Goal: Task Accomplishment & Management: Manage account settings

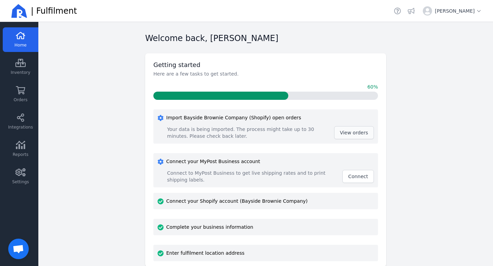
click at [361, 131] on span "View orders" at bounding box center [354, 132] width 28 height 5
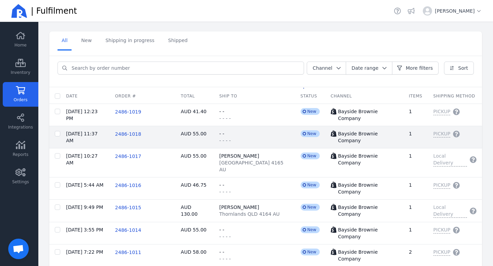
scroll to position [8, 0]
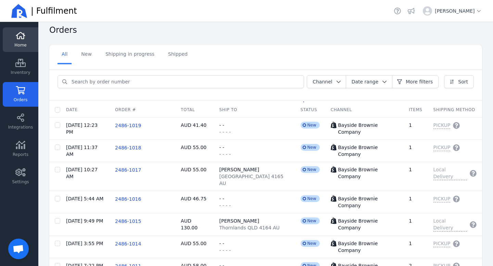
click at [19, 43] on span "Home" at bounding box center [20, 44] width 12 height 5
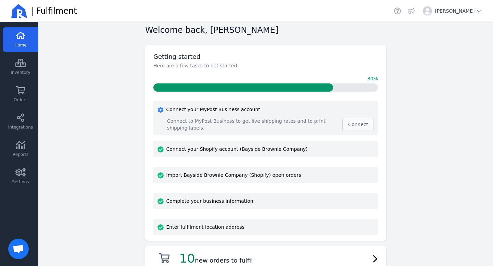
click at [365, 123] on span "Connect" at bounding box center [358, 124] width 20 height 5
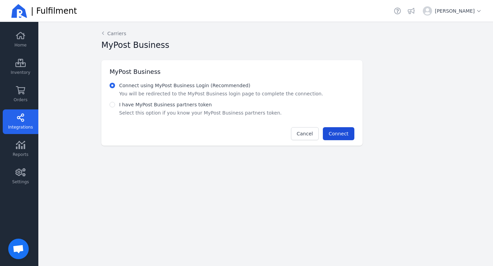
click at [345, 134] on span "Connect" at bounding box center [339, 133] width 20 height 5
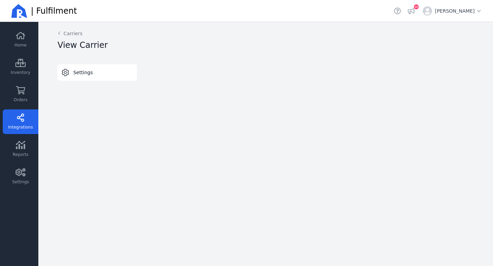
select select "THERMAL-LABEL-A6-1PP"
select select "SALE_OF_GOODS"
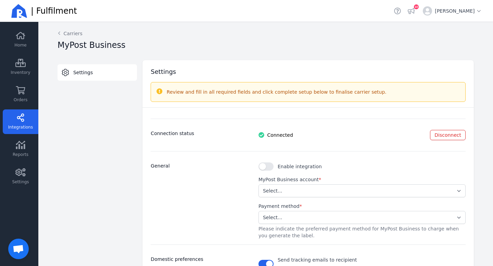
scroll to position [14, 0]
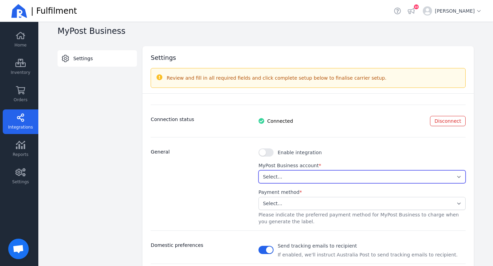
click at [276, 176] on select "Select... 71be2f7e2ef345d58c94a4fa48ee3a50" at bounding box center [361, 176] width 207 height 13
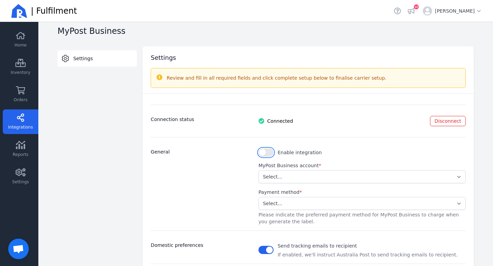
click at [271, 154] on button "button" at bounding box center [265, 153] width 15 height 8
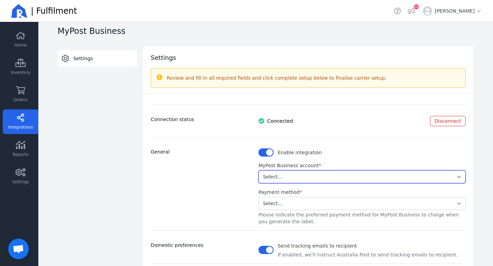
click at [283, 174] on select "Select... 71be2f7e2ef345d58c94a4fa48ee3a50" at bounding box center [361, 176] width 207 height 13
select select "71be2f7e2ef345d58c94a4fa48ee3a50"
click at [258, 170] on select "Select... 71be2f7e2ef345d58c94a4fa48ee3a50" at bounding box center [361, 176] width 207 height 13
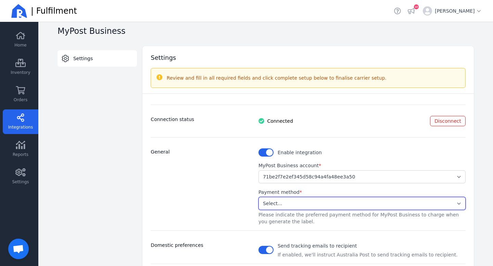
click at [282, 204] on select "Select... Stored Credit Card" at bounding box center [361, 203] width 207 height 13
select select "STORED_PAYMENT"
click at [258, 197] on select "Select... Stored Credit Card" at bounding box center [361, 203] width 207 height 13
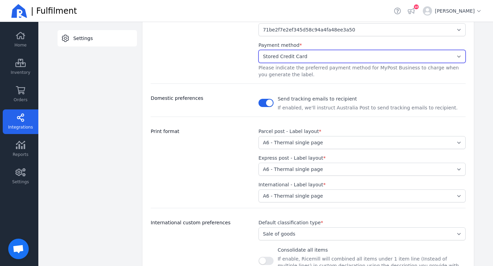
scroll to position [162, 0]
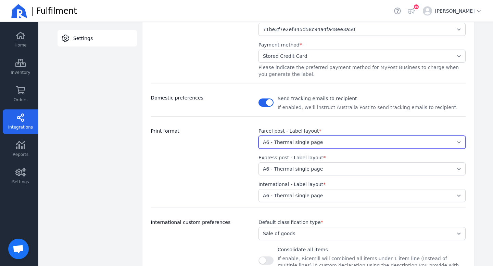
click at [459, 141] on select "Select... A4 - Four labels per page A4 - Single label per page A6 - Thermal sin…" at bounding box center [361, 142] width 207 height 13
click at [258, 136] on select "Select... A4 - Four labels per page A4 - Single label per page A6 - Thermal sin…" at bounding box center [361, 142] width 207 height 13
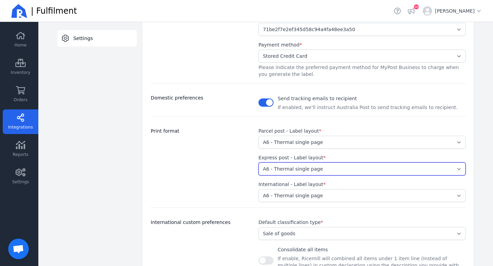
click at [404, 170] on select "Select... A4 - Four labels per page A4 - Single label per page A6 - Thermal sin…" at bounding box center [361, 169] width 207 height 13
click at [258, 163] on select "Select... A4 - Four labels per page A4 - Single label per page A6 - Thermal sin…" at bounding box center [361, 169] width 207 height 13
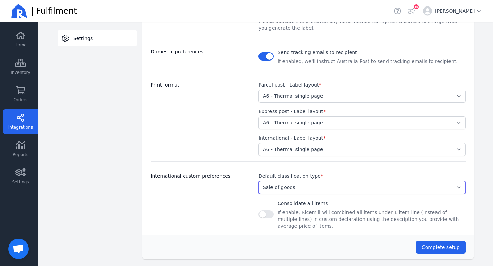
click at [379, 188] on select "Select... Document Gift Sample Sale of goods Other" at bounding box center [361, 187] width 207 height 13
click at [258, 181] on select "Select... Document Gift Sample Sale of goods Other" at bounding box center [361, 187] width 207 height 13
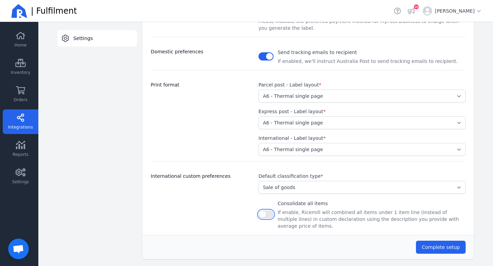
click at [262, 212] on button "button" at bounding box center [265, 215] width 15 height 8
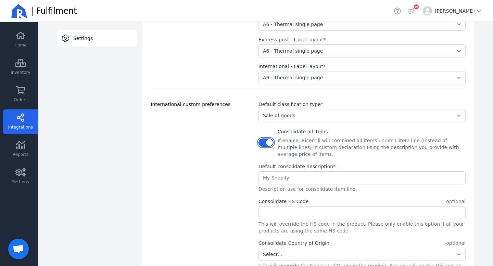
scroll to position [308, 0]
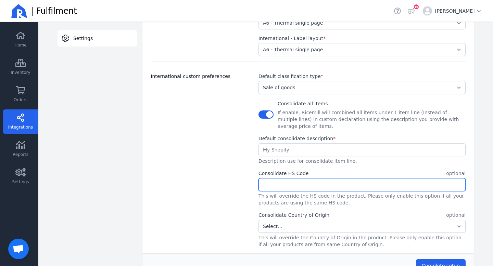
click at [287, 179] on input "text" at bounding box center [362, 185] width 206 height 12
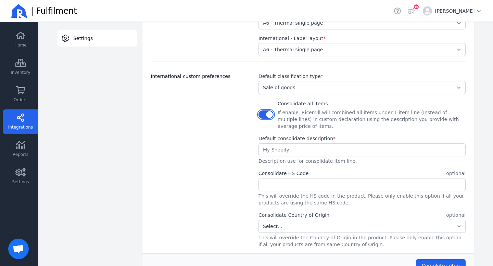
click at [266, 111] on button "button" at bounding box center [265, 115] width 15 height 8
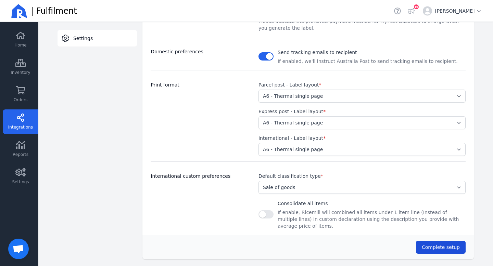
click at [446, 245] on span "Complete setup" at bounding box center [441, 247] width 38 height 5
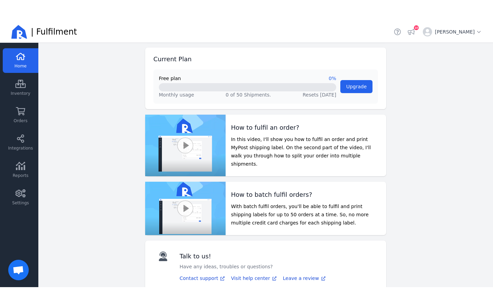
scroll to position [63, 0]
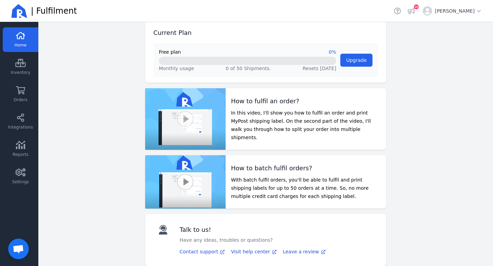
click at [187, 121] on button "button" at bounding box center [185, 119] width 16 height 16
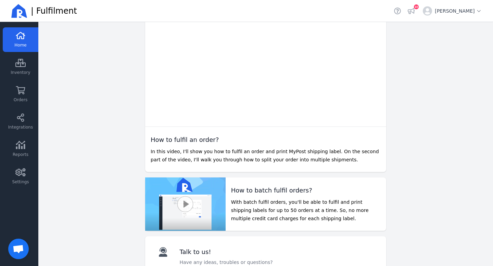
scroll to position [178, 0]
